Goal: Information Seeking & Learning: Find specific page/section

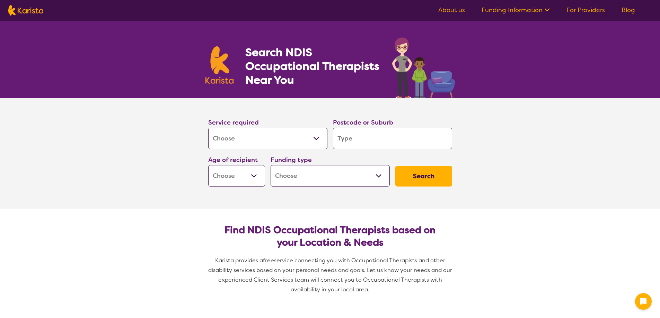
select select "[MEDICAL_DATA]"
click at [351, 135] on input "search" at bounding box center [392, 138] width 119 height 21
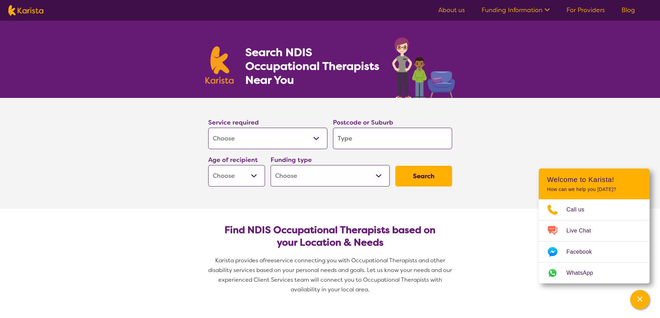
type input "b"
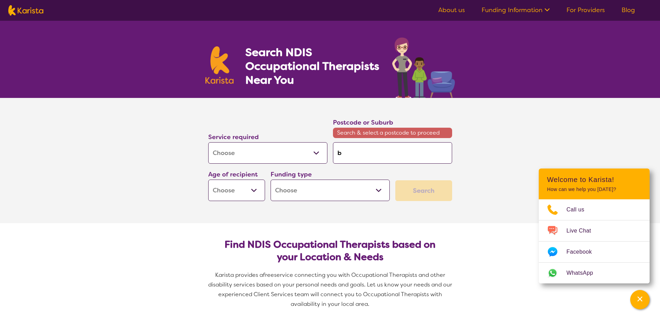
type input "ba"
type input "bat"
type input "bate"
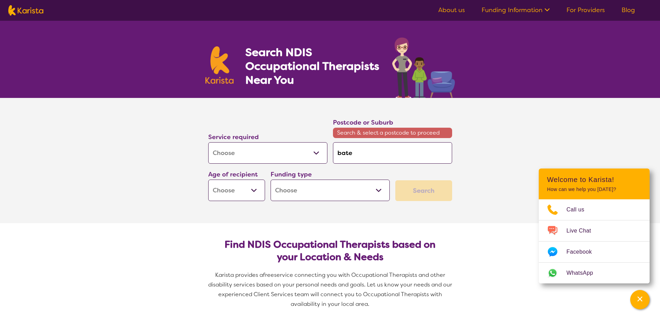
type input "bate"
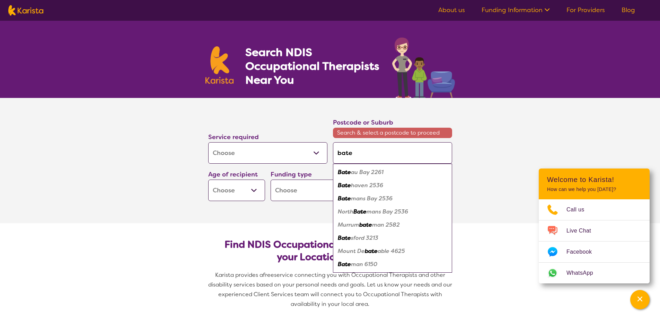
type input "batem"
type input "batema"
type input "bateman"
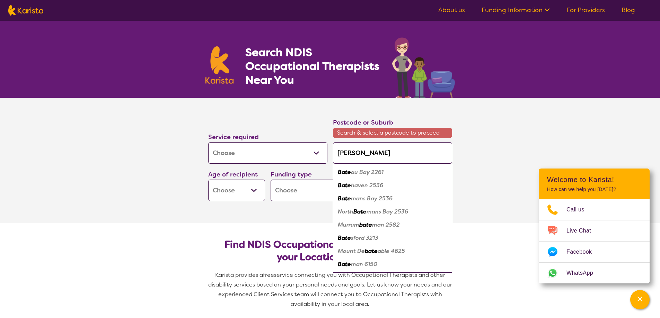
type input "bateman"
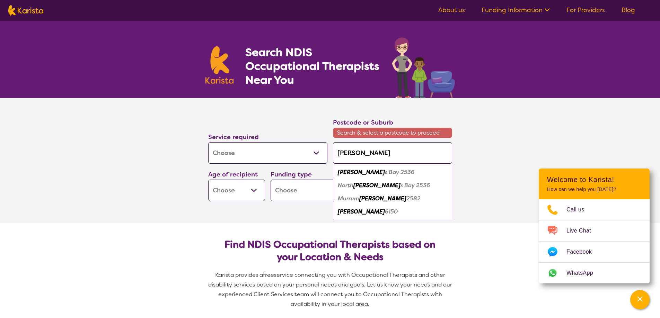
click at [385, 170] on em "s Bay 2536" at bounding box center [399, 172] width 29 height 7
type input "2536"
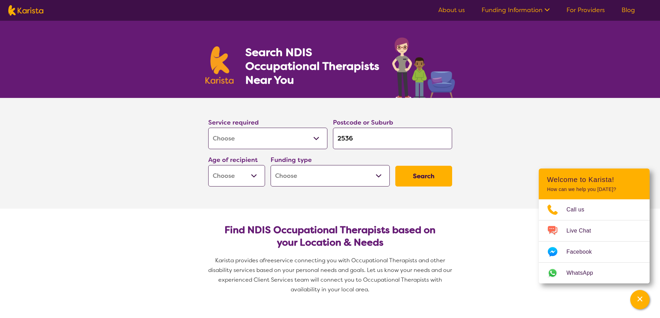
click at [244, 174] on select "Early Childhood - 0 to 9 Child - 10 to 11 Adolescent - 12 to 17 Adult - 18 to 6…" at bounding box center [236, 175] width 57 height 21
select select "AD"
click at [208, 165] on select "Early Childhood - 0 to 9 Child - 10 to 11 Adolescent - 12 to 17 Adult - 18 to 6…" at bounding box center [236, 175] width 57 height 21
select select "AD"
click at [321, 173] on select "Home Care Package (HCP) National Disability Insurance Scheme (NDIS) I don't know" at bounding box center [330, 175] width 119 height 21
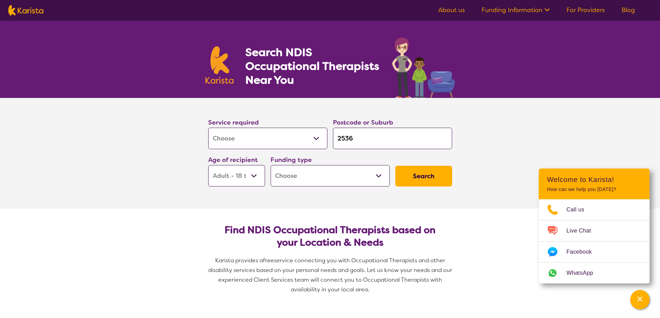
select select "NDIS"
click at [271, 165] on select "Home Care Package (HCP) National Disability Insurance Scheme (NDIS) I don't know" at bounding box center [330, 175] width 119 height 21
select select "NDIS"
click at [423, 178] on button "Search" at bounding box center [423, 176] width 57 height 21
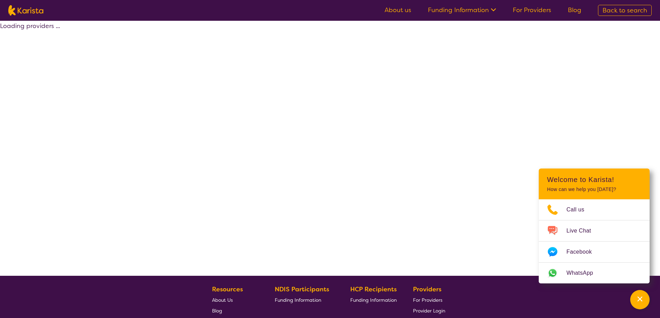
select select "by_score"
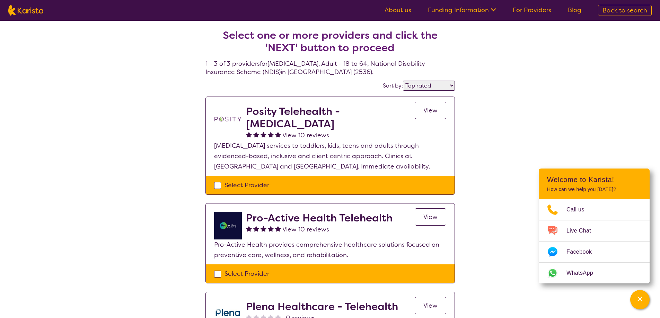
scroll to position [1, 0]
select select "[MEDICAL_DATA]"
select select "AD"
select select "NDIS"
select select "[MEDICAL_DATA]"
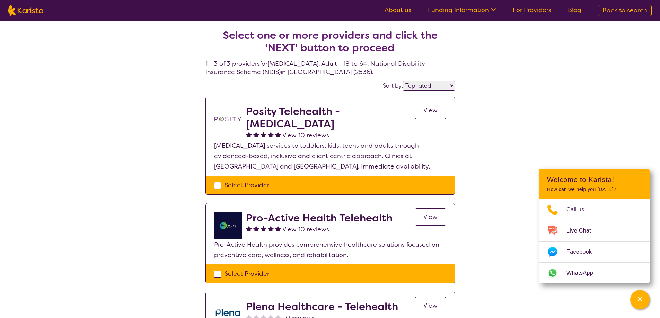
select select "AD"
select select "NDIS"
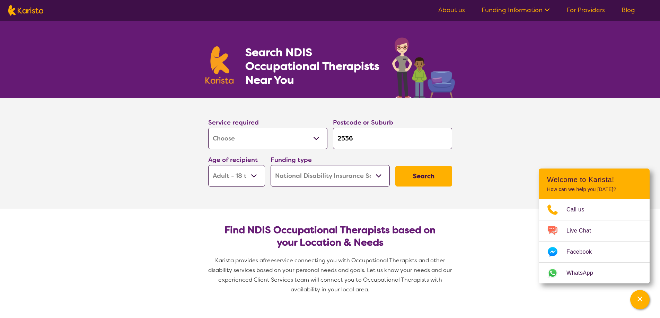
click at [252, 180] on select "Early Childhood - 0 to 9 Child - 10 to 11 Adolescent - 12 to 17 Adult - 18 to 6…" at bounding box center [236, 175] width 57 height 21
select select "AS"
click at [208, 165] on select "Early Childhood - 0 to 9 Child - 10 to 11 Adolescent - 12 to 17 Adult - 18 to 6…" at bounding box center [236, 175] width 57 height 21
select select "AS"
click at [420, 179] on button "Search" at bounding box center [423, 176] width 57 height 21
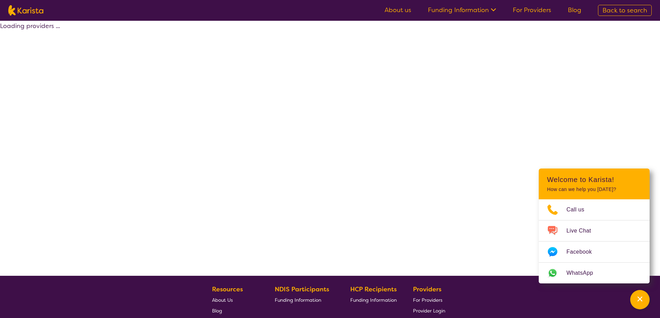
select select "by_score"
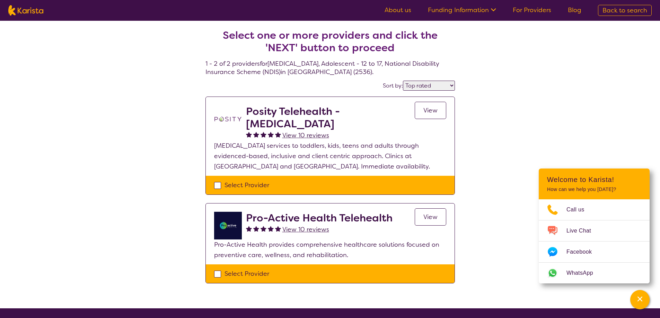
select select "[MEDICAL_DATA]"
select select "AS"
select select "NDIS"
select select "[MEDICAL_DATA]"
select select "AS"
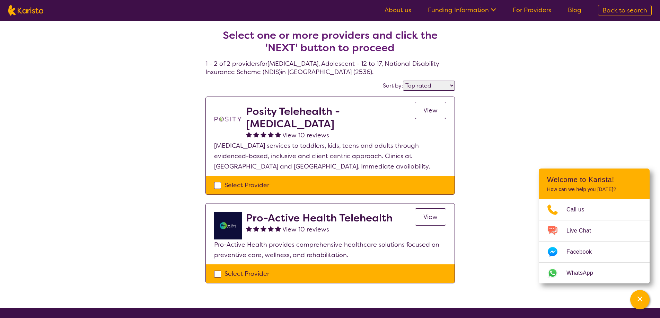
select select "NDIS"
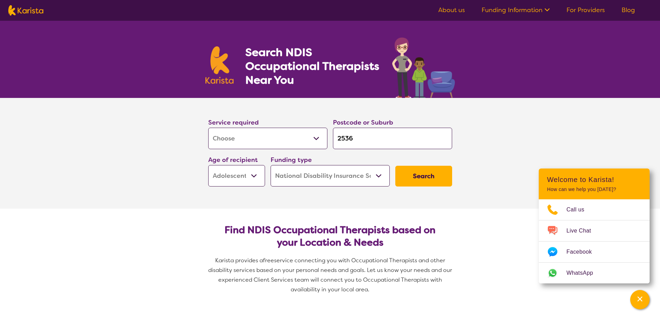
click at [445, 10] on link "About us" at bounding box center [451, 10] width 27 height 8
click at [358, 144] on input "2536" at bounding box center [392, 138] width 119 height 21
type input "253"
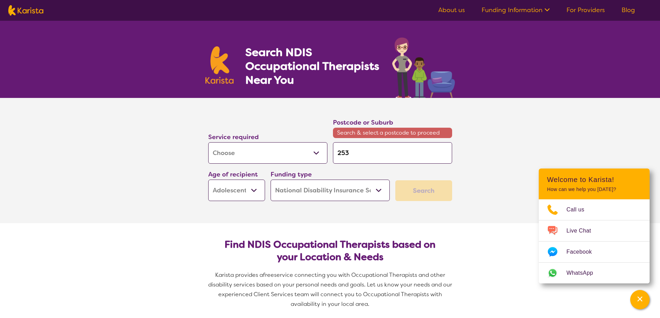
type input "25"
type input "2"
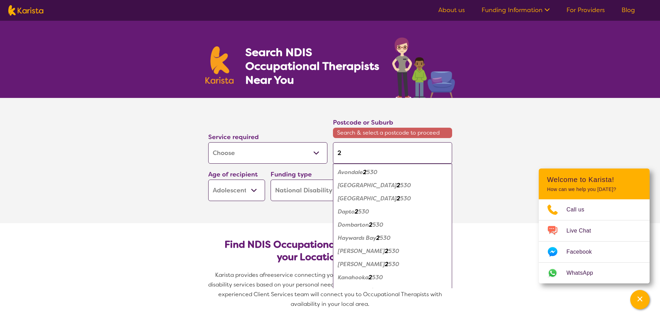
type input "22"
type input "222"
type input "2220"
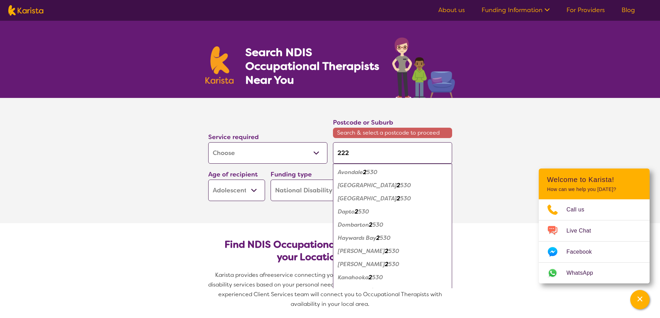
type input "2220"
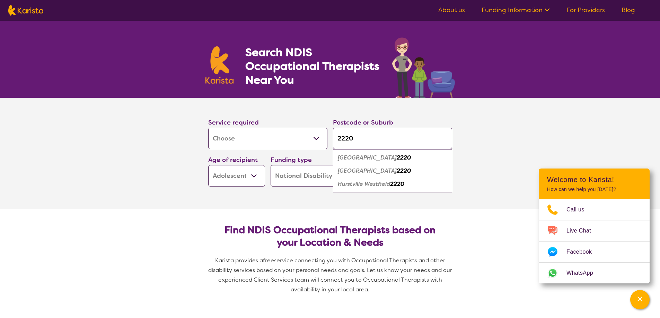
type input "2220"
click at [236, 231] on h2 "Find NDIS Occupational Therapists based on your Location & Needs" at bounding box center [330, 236] width 233 height 25
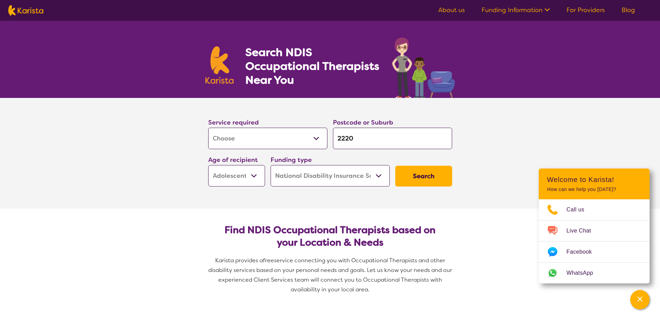
click at [247, 172] on select "Early Childhood - 0 to 9 Child - 10 to 11 Adolescent - 12 to 17 Adult - 18 to 6…" at bounding box center [236, 175] width 57 height 21
select select "AD"
click at [208, 165] on select "Early Childhood - 0 to 9 Child - 10 to 11 Adolescent - 12 to 17 Adult - 18 to 6…" at bounding box center [236, 175] width 57 height 21
select select "AD"
click at [441, 168] on button "Search" at bounding box center [423, 176] width 57 height 21
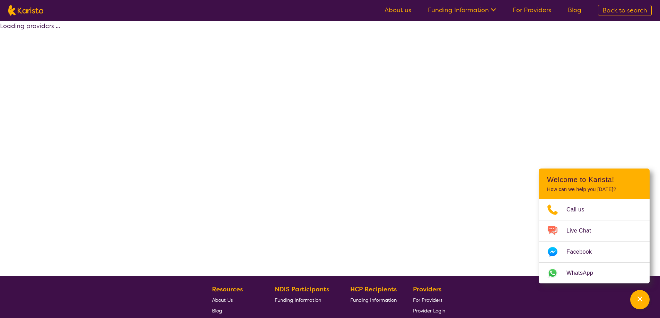
select select "by_score"
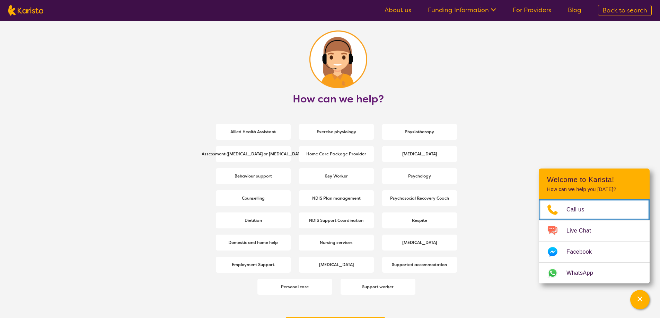
scroll to position [862, 0]
